Goal: Information Seeking & Learning: Learn about a topic

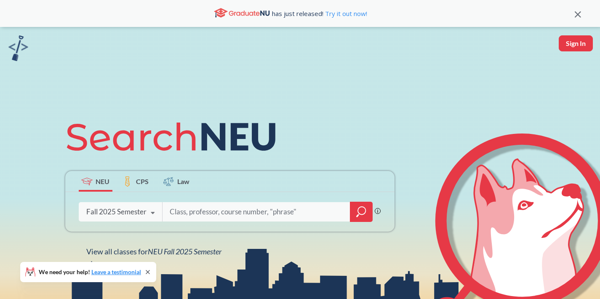
click at [185, 209] on input "search" at bounding box center [256, 212] width 175 height 18
type input "typography 2"
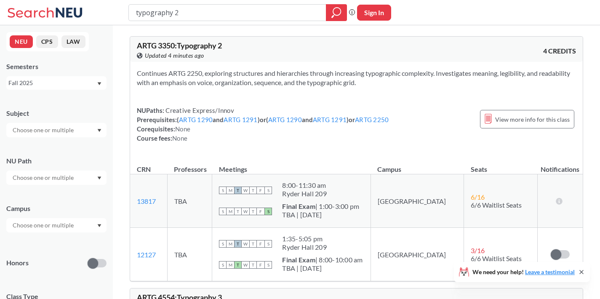
click at [90, 92] on div "NEU CPS LAW Semesters Fall 2025 Subject NU Path Campus Honors Class Type Lectur…" at bounding box center [56, 162] width 113 height 274
click at [92, 86] on div "Fall 2025" at bounding box center [52, 82] width 88 height 9
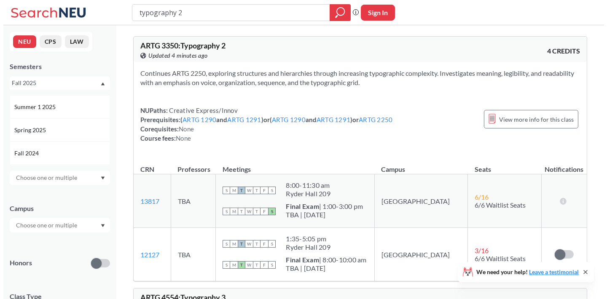
scroll to position [64, 0]
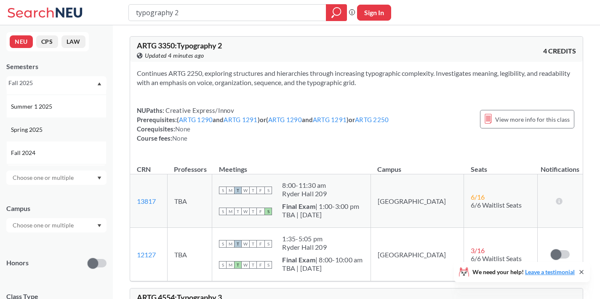
click at [59, 131] on div "Spring 2025" at bounding box center [58, 129] width 95 height 9
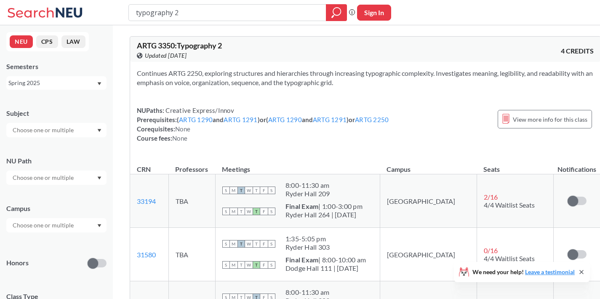
click at [96, 78] on div "Spring 2025" at bounding box center [52, 82] width 88 height 9
click at [74, 140] on div "Fall 2023" at bounding box center [58, 143] width 95 height 9
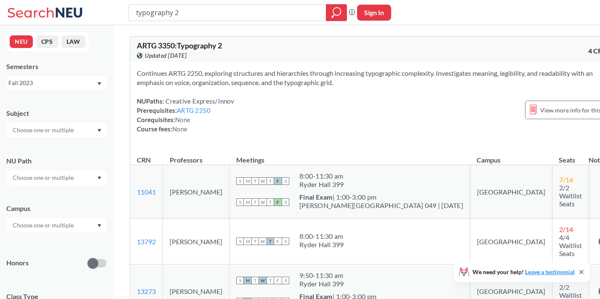
click at [94, 80] on div "Fall 2023" at bounding box center [52, 82] width 88 height 9
click at [72, 97] on div "Fall 2025" at bounding box center [58, 101] width 95 height 9
